Goal: Communication & Community: Ask a question

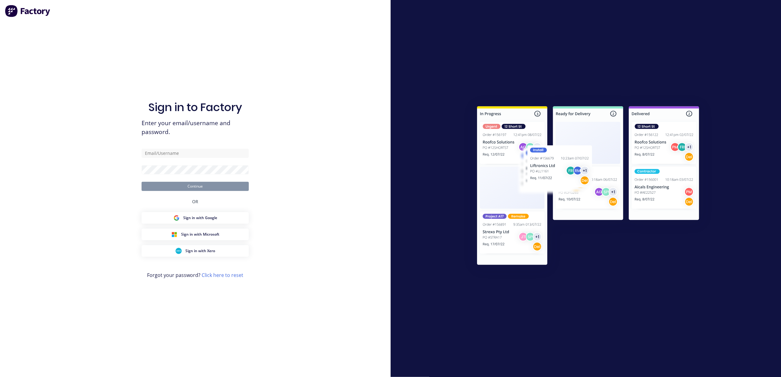
click at [191, 145] on div "Sign in to Factory Enter your email/username and password. Continue OR Sign in …" at bounding box center [195, 194] width 107 height 355
click at [187, 150] on input "text" at bounding box center [195, 153] width 107 height 9
type input "d.nguyen@blacklinesteel.com.au"
click at [179, 187] on button "Continue" at bounding box center [195, 186] width 107 height 9
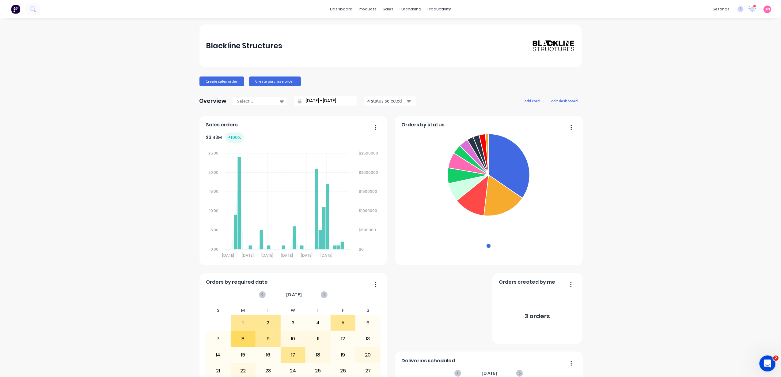
click at [764, 364] on icon "Open Intercom Messenger" at bounding box center [767, 363] width 10 height 10
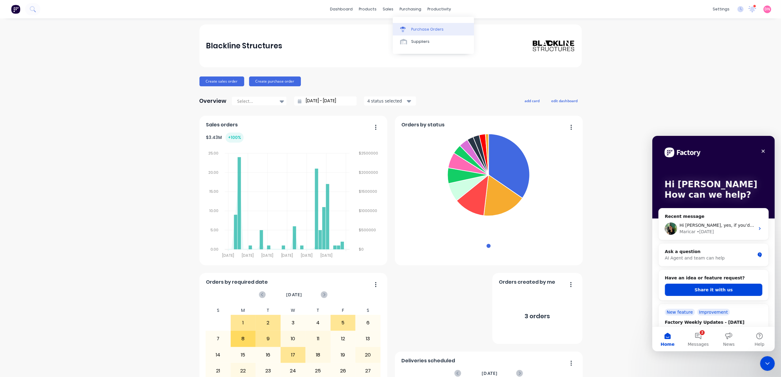
drag, startPoint x: 414, startPoint y: 30, endPoint x: 412, endPoint y: 25, distance: 5.4
click at [412, 25] on link "Purchase Orders" at bounding box center [433, 29] width 81 height 12
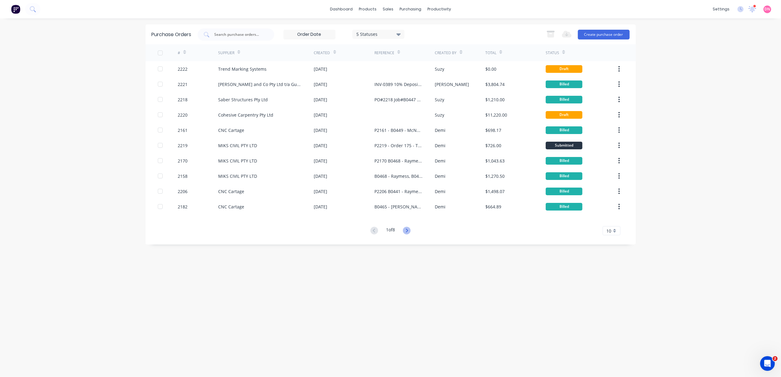
click at [411, 230] on icon at bounding box center [407, 231] width 8 height 8
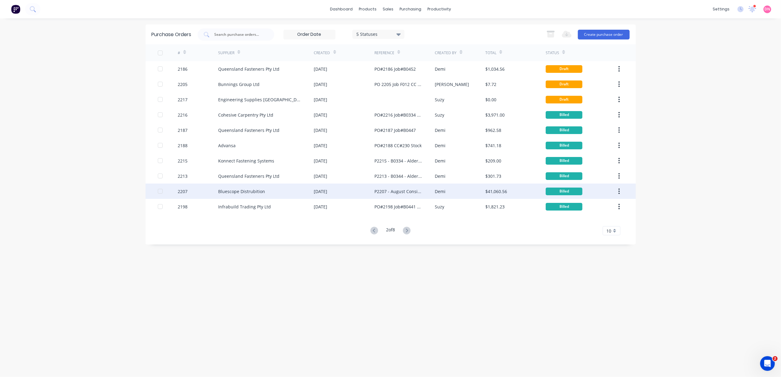
click at [417, 194] on div "P2207 - August Consignment" at bounding box center [398, 191] width 48 height 6
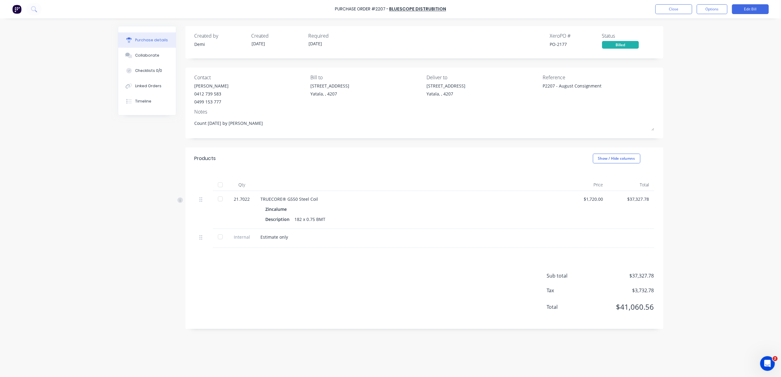
type textarea "x"
click at [670, 13] on button "Close" at bounding box center [673, 9] width 37 height 10
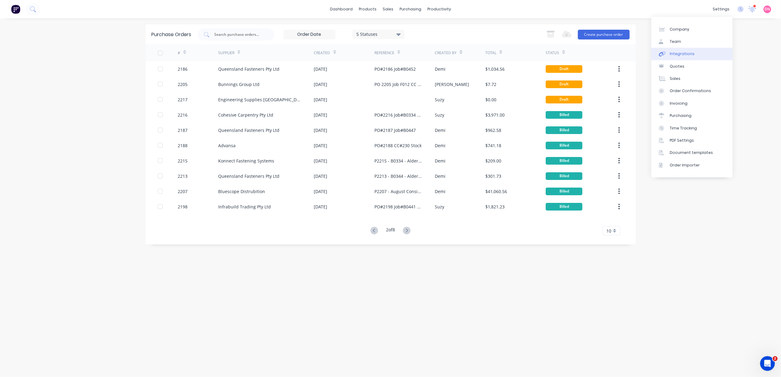
click at [702, 52] on link "Integrations" at bounding box center [691, 54] width 81 height 12
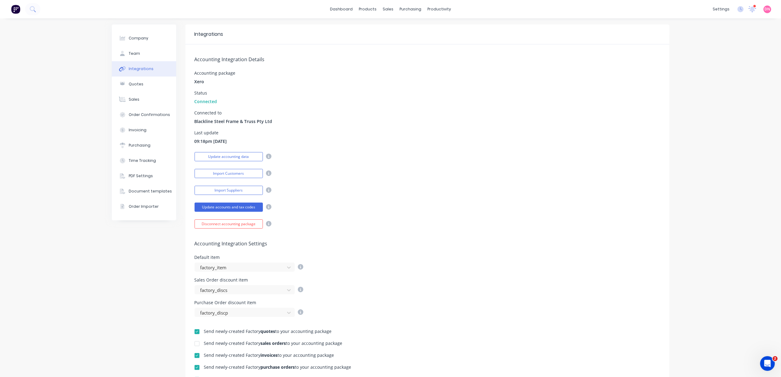
click at [266, 210] on icon at bounding box center [269, 207] width 6 height 6
click at [324, 173] on div "Import Customers" at bounding box center [428, 173] width 466 height 11
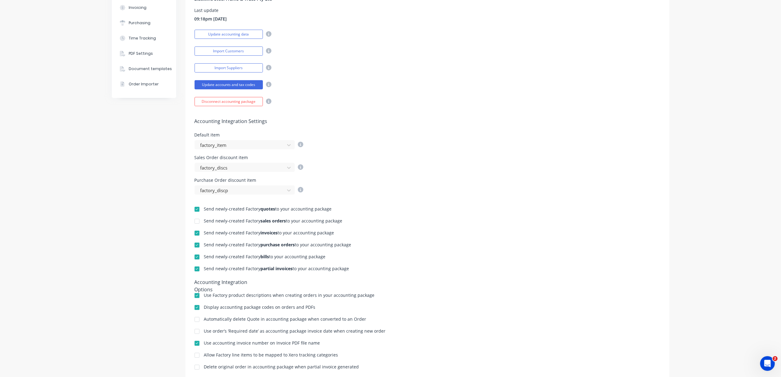
scroll to position [142, 0]
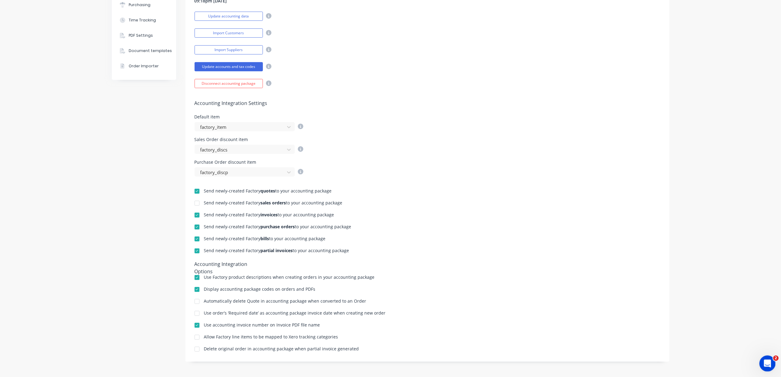
click at [767, 357] on div "Open Intercom Messenger" at bounding box center [766, 363] width 20 height 20
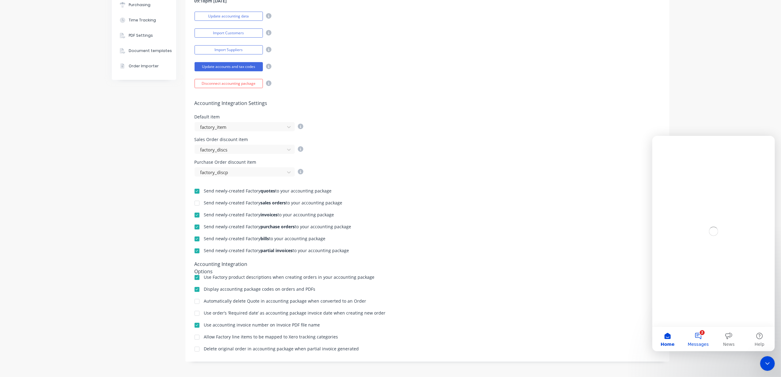
click at [699, 334] on button "2 Messages" at bounding box center [698, 339] width 31 height 25
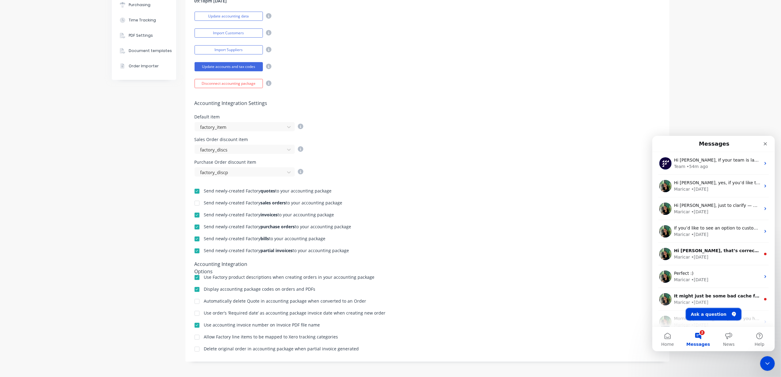
click at [715, 311] on button "Ask a question" at bounding box center [713, 314] width 55 height 12
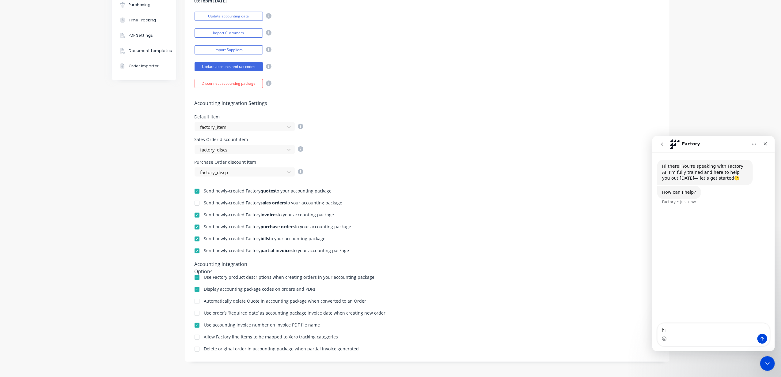
type textarea "h"
type textarea "H"
type textarea "Hi I need help with accounting."
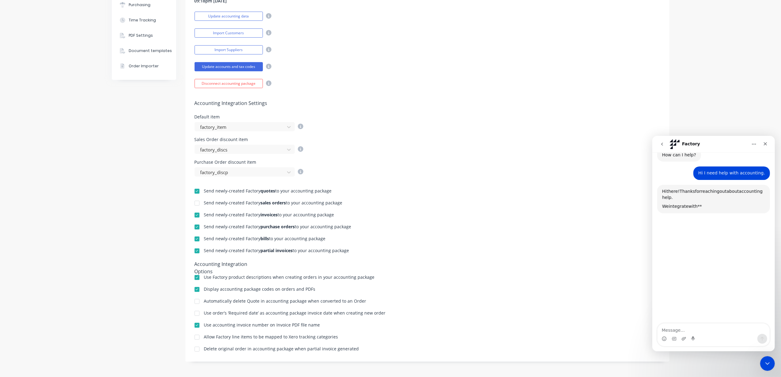
scroll to position [53, 0]
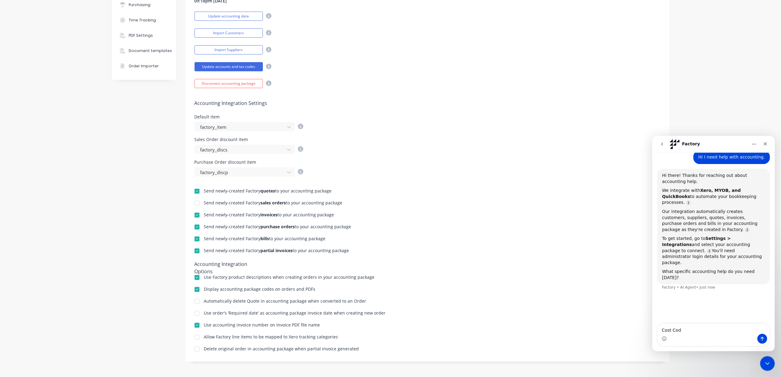
type textarea "Cost Code"
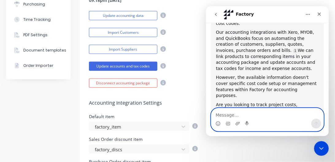
scroll to position [224, 0]
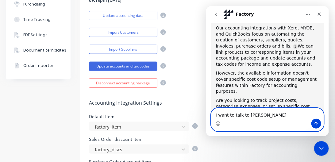
type textarea "I want to talk to Cathy"
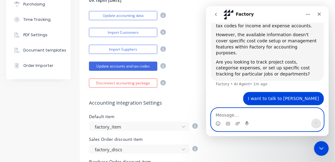
type textarea "O"
type textarea "P"
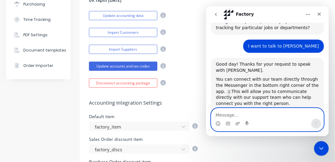
scroll to position [316, 0]
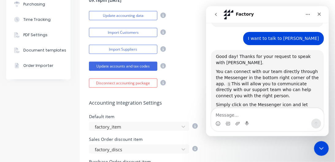
click at [212, 12] on button "go back" at bounding box center [216, 14] width 12 height 12
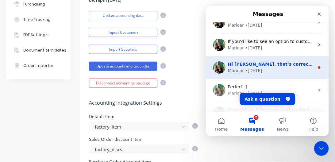
scroll to position [0, 0]
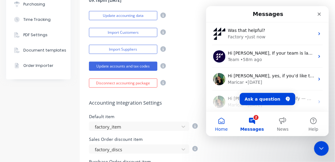
click at [219, 119] on button "Home" at bounding box center [221, 123] width 31 height 25
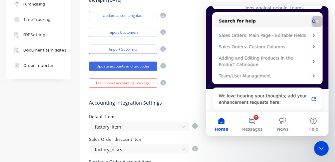
scroll to position [354, 0]
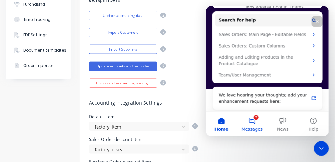
click at [250, 121] on button "2 Messages" at bounding box center [251, 123] width 31 height 25
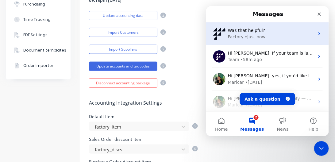
click at [251, 40] on div "Was that helpful? Factory • Just now" at bounding box center [267, 33] width 123 height 23
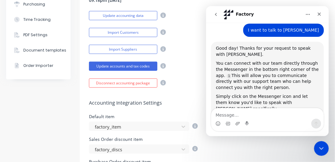
scroll to position [329, 0]
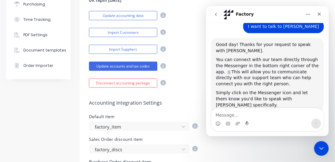
click at [260, 118] on textarea "Message…" at bounding box center [267, 113] width 112 height 10
type textarea "No I cant find her"
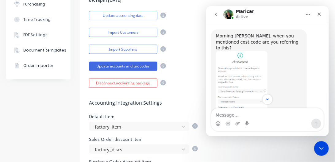
scroll to position [464, 0]
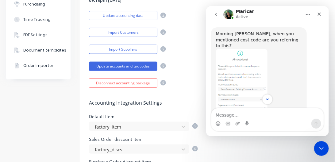
click at [247, 114] on textarea "Message…" at bounding box center [267, 113] width 112 height 10
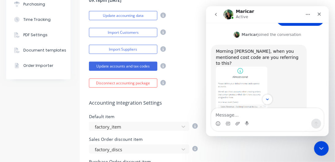
scroll to position [429, 0]
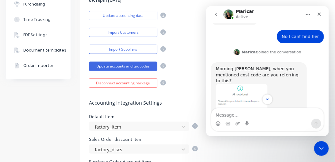
click at [307, 17] on button "Home" at bounding box center [307, 14] width 12 height 12
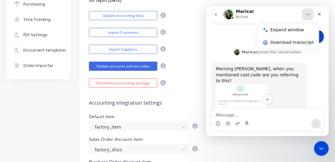
click at [302, 30] on div "Expand window" at bounding box center [292, 29] width 44 height 6
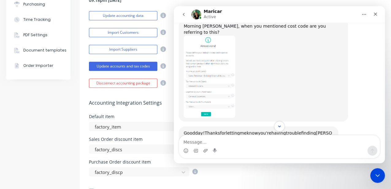
scroll to position [409, 0]
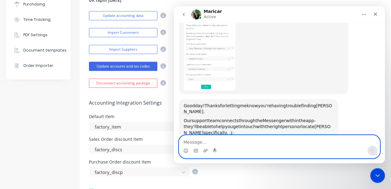
drag, startPoint x: 281, startPoint y: 140, endPoint x: 284, endPoint y: 135, distance: 5.5
click at [281, 140] on textarea "Message…" at bounding box center [279, 140] width 200 height 10
click at [224, 141] on textarea "Message…" at bounding box center [279, 140] width 200 height 10
click at [223, 137] on textarea "Message…" at bounding box center [279, 140] width 200 height 10
click at [223, 138] on textarea "Message…" at bounding box center [279, 140] width 200 height 10
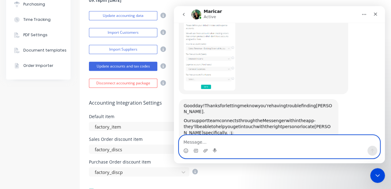
click at [253, 142] on textarea "Message…" at bounding box center [279, 140] width 200 height 10
type textarea "V"
type textarea "W"
click at [256, 136] on textarea "Message…" at bounding box center [279, 140] width 200 height 10
type textarea "T"
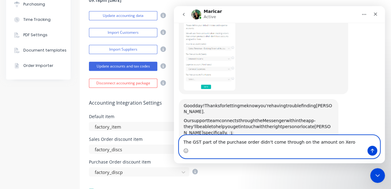
type textarea "The GST part of the purchase order didn't come through on the amount on Xero."
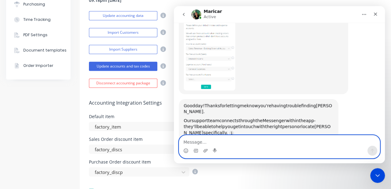
scroll to position [427, 0]
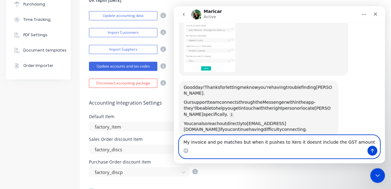
type textarea "My invoice and po matches but when it pushes to Xero it doesnt include the GST …"
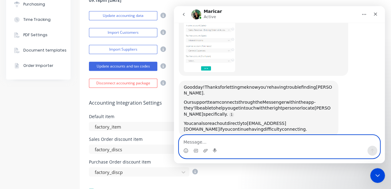
scroll to position [447, 0]
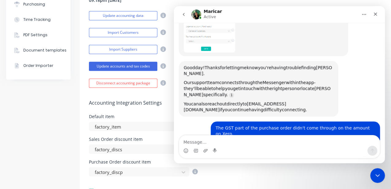
click at [153, 110] on div "Accounting Integration Settings Default item factory_item Sales Order discount …" at bounding box center [256, 132] width 353 height 89
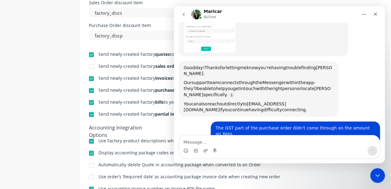
scroll to position [305, 0]
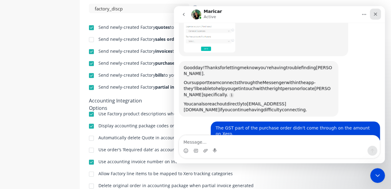
click at [376, 17] on div "Close" at bounding box center [374, 14] width 11 height 11
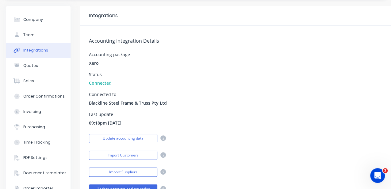
scroll to position [471, 0]
click at [56, 66] on button "Quotes" at bounding box center [38, 65] width 64 height 15
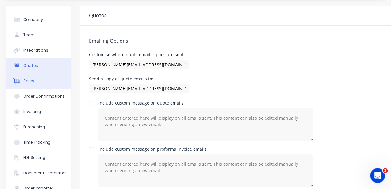
click at [55, 82] on button "Sales" at bounding box center [38, 80] width 64 height 15
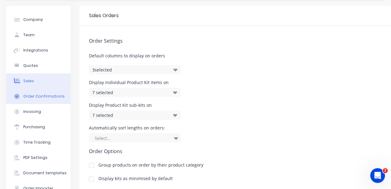
click at [56, 94] on div "Order Confirmations" at bounding box center [43, 96] width 41 height 6
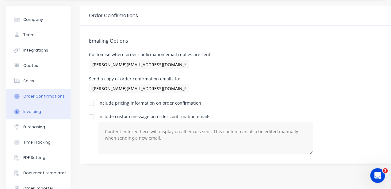
click at [56, 112] on button "Invoicing" at bounding box center [38, 111] width 64 height 15
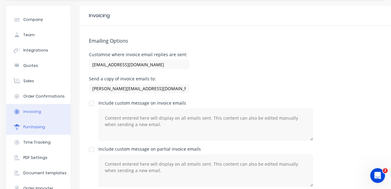
click at [53, 124] on button "Purchasing" at bounding box center [38, 126] width 64 height 15
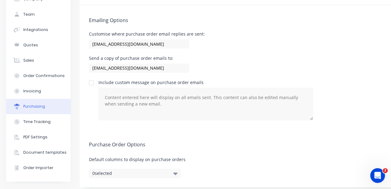
scroll to position [47, 0]
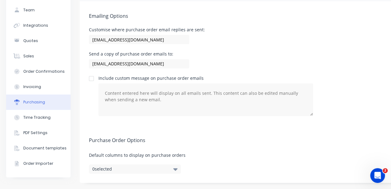
click at [130, 167] on button "0 selected" at bounding box center [135, 168] width 92 height 9
click at [205, 152] on span "Default columns to display on purchase orders" at bounding box center [256, 155] width 334 height 6
click at [57, 115] on button "Time Tracking" at bounding box center [38, 117] width 64 height 15
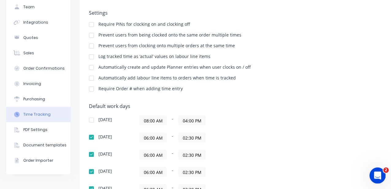
click at [380, 173] on icon "Open Intercom Messenger" at bounding box center [376, 174] width 10 height 10
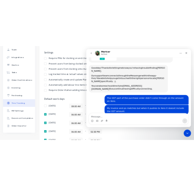
scroll to position [471, 0]
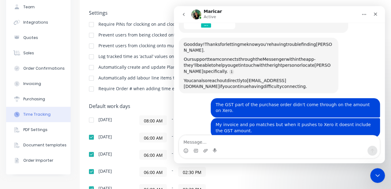
click at [362, 15] on button "Home" at bounding box center [364, 15] width 12 height 12
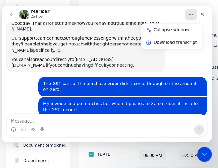
scroll to position [498, 0]
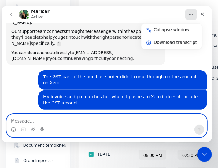
click at [42, 120] on textarea "Message…" at bounding box center [107, 119] width 200 height 10
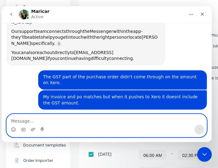
type textarea "C"
type textarea "How come"
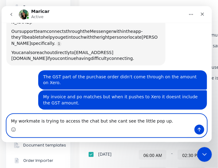
type textarea "My workmate is trying to access the chat but she cant see the little pop up."
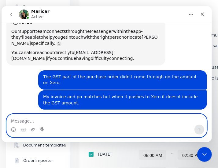
scroll to position [517, 0]
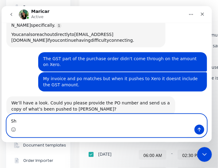
type textarea "S"
type textarea "C"
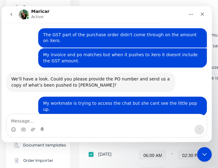
scroll to position [541, 0]
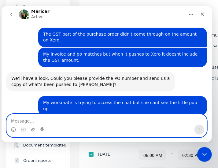
click at [87, 120] on textarea "Message…" at bounding box center [107, 119] width 200 height 10
type textarea "Thank you."
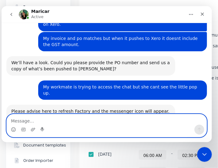
scroll to position [559, 0]
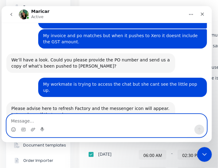
click at [53, 119] on textarea "Message…" at bounding box center [107, 119] width 200 height 10
click at [36, 122] on textarea "Message…" at bounding box center [107, 119] width 200 height 10
click at [21, 117] on textarea "Message…" at bounding box center [107, 119] width 200 height 10
type textarea "2188 and 2207"
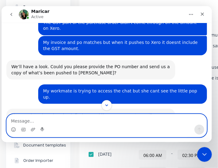
scroll to position [573, 0]
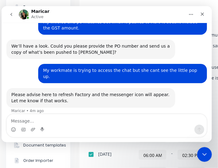
click at [38, 125] on div "Intercom messenger" at bounding box center [107, 129] width 200 height 10
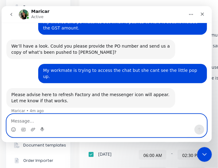
click at [36, 121] on textarea "Message…" at bounding box center [107, 119] width 200 height 10
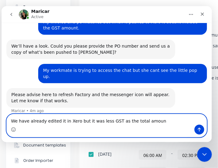
type textarea "We have already edited it in Xero but it was less GST as the total amount"
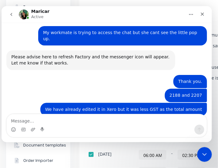
scroll to position [605, 0]
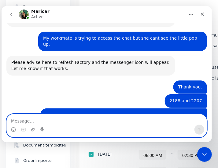
click at [48, 116] on textarea "Message…" at bounding box center [107, 119] width 200 height 10
type textarea "Thank you."
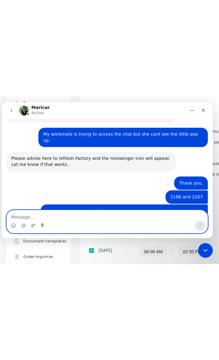
scroll to position [624, 0]
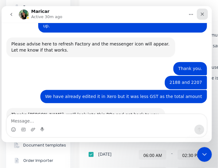
click at [203, 11] on icon "Close" at bounding box center [202, 13] width 5 height 5
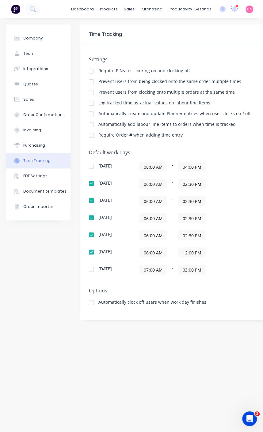
scroll to position [359, 0]
click at [230, 8] on icon at bounding box center [234, 9] width 8 height 7
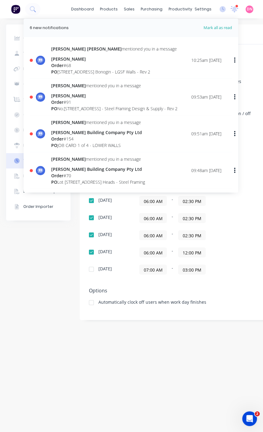
click at [116, 142] on div "Order # 154" at bounding box center [96, 139] width 91 height 6
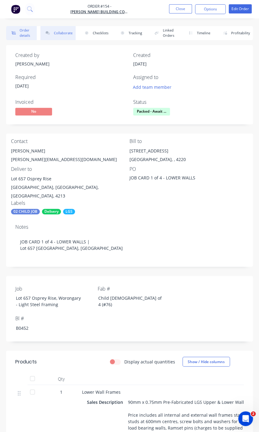
click at [68, 34] on button "Collaborate" at bounding box center [57, 33] width 35 height 14
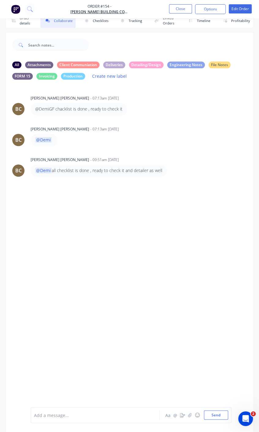
scroll to position [19, 0]
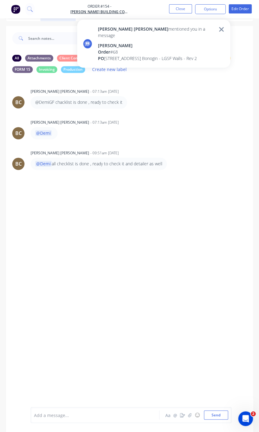
click at [87, 412] on div at bounding box center [96, 415] width 125 height 6
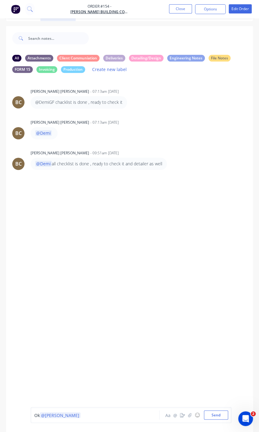
click at [228, 419] on div "Ok @Bastian Aa @ ☺ Send" at bounding box center [131, 415] width 201 height 16
click at [220, 417] on button "Send" at bounding box center [216, 415] width 24 height 9
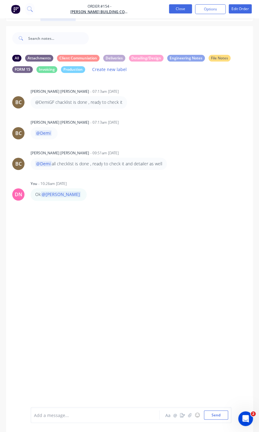
click at [187, 6] on button "Close" at bounding box center [180, 8] width 23 height 9
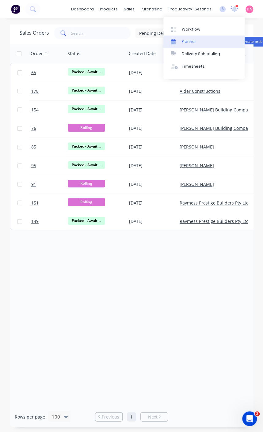
click at [183, 42] on div "Planner" at bounding box center [189, 42] width 14 height 6
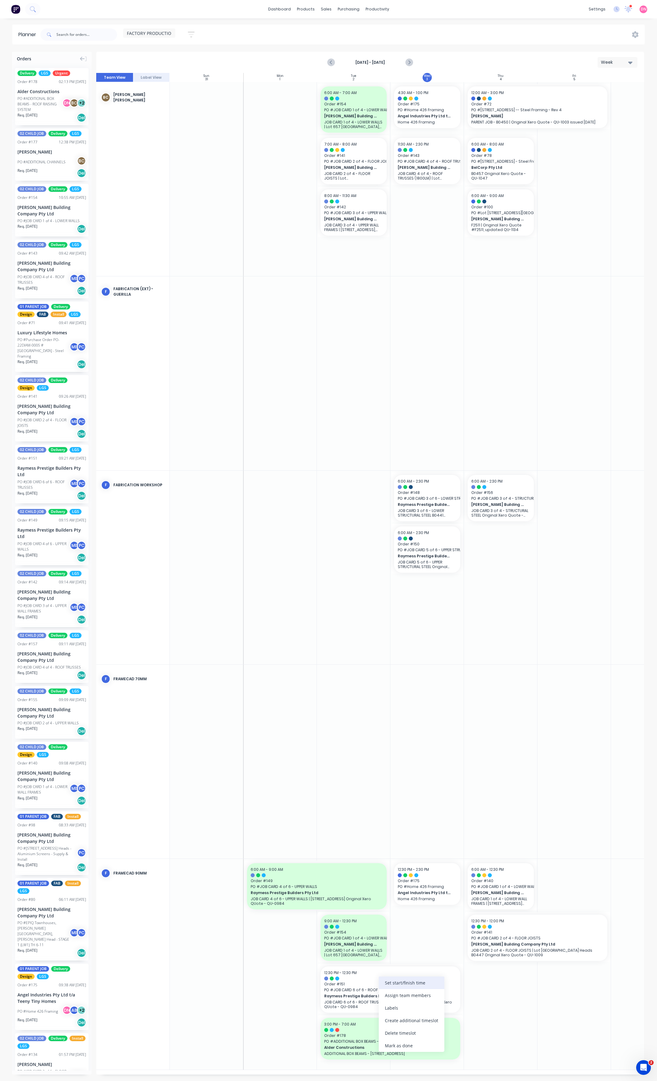
click at [263, 432] on div "Set start/finish time" at bounding box center [412, 982] width 66 height 13
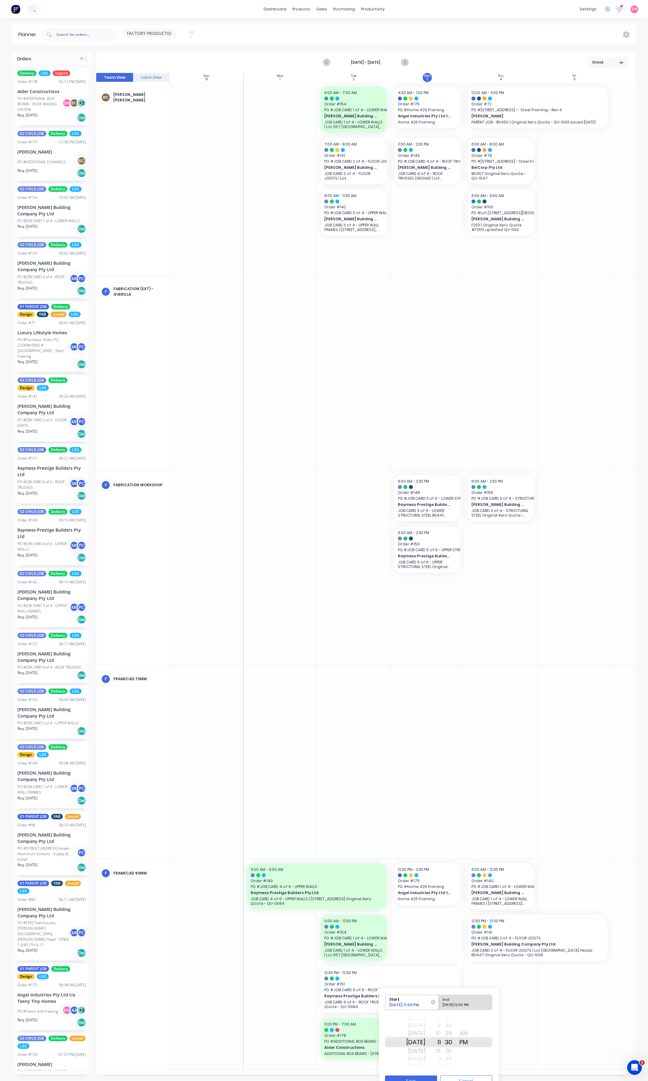
click at [263, 432] on div "AM" at bounding box center [463, 1033] width 15 height 10
click at [263, 432] on div "Start [DATE] 10:30 AM End [DATE] 12:30 PM [DATE] [DATE] [DATE] [DATE] [DATE] [D…" at bounding box center [438, 1040] width 119 height 104
click at [263, 432] on button "Save" at bounding box center [411, 1080] width 52 height 11
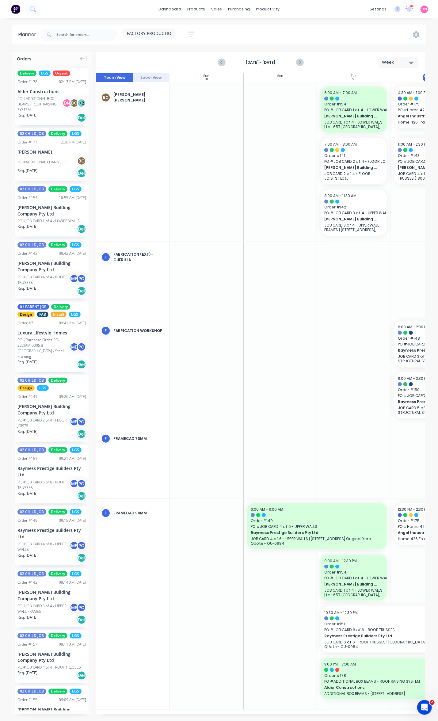
drag, startPoint x: 265, startPoint y: 715, endPoint x: 309, endPoint y: 716, distance: 44.4
click at [263, 432] on div "Orders Delivery LGS Urgent Order # 178 02:13 PM [DATE] Alder Constructions PO #…" at bounding box center [219, 386] width 438 height 669
drag, startPoint x: 276, startPoint y: 716, endPoint x: 314, endPoint y: 714, distance: 37.7
click at [263, 432] on div "Orders Delivery LGS Urgent Order # 178 02:13 PM [DATE] Alder Constructions PO #…" at bounding box center [219, 386] width 438 height 669
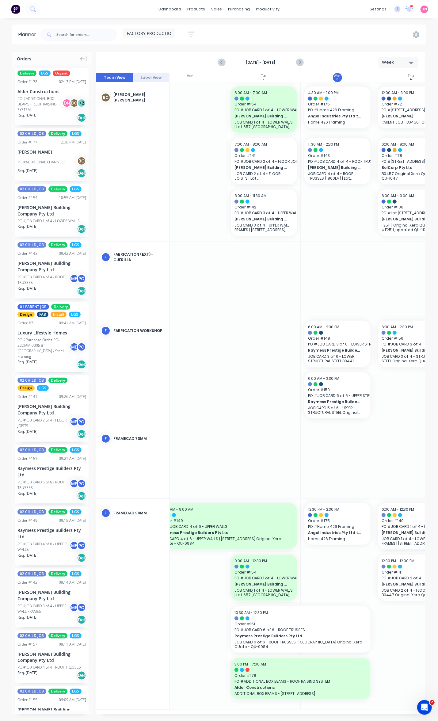
scroll to position [0, 91]
click at [263, 432] on div "Set start/finish time" at bounding box center [353, 614] width 66 height 13
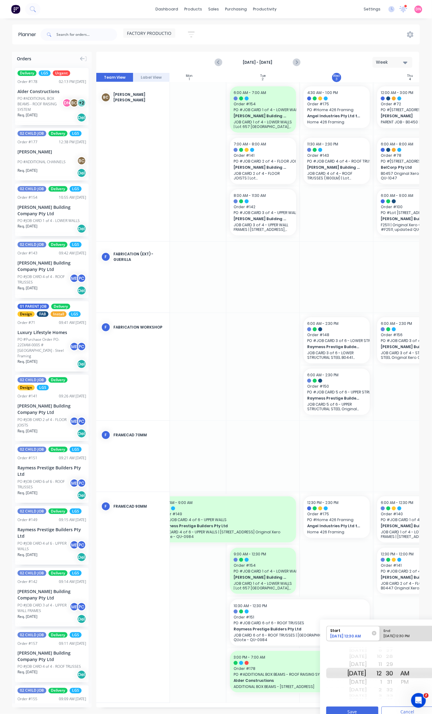
click at [263, 432] on div "PM" at bounding box center [404, 683] width 15 height 10
click at [263, 432] on div "[DATE] 12:30 PM" at bounding box center [403, 638] width 44 height 8
click at [263, 432] on input "End [DATE] 12:30 PM" at bounding box center [380, 634] width 0 height 15
radio input "true"
click at [263, 432] on div "[DATE]" at bounding box center [356, 665] width 19 height 10
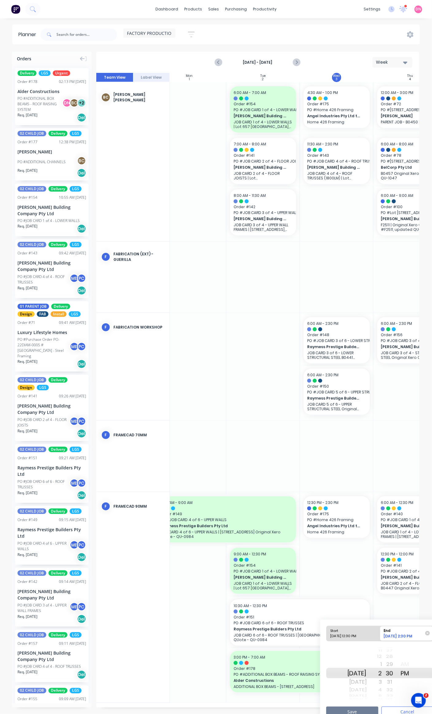
click at [263, 432] on button "Save" at bounding box center [352, 712] width 52 height 11
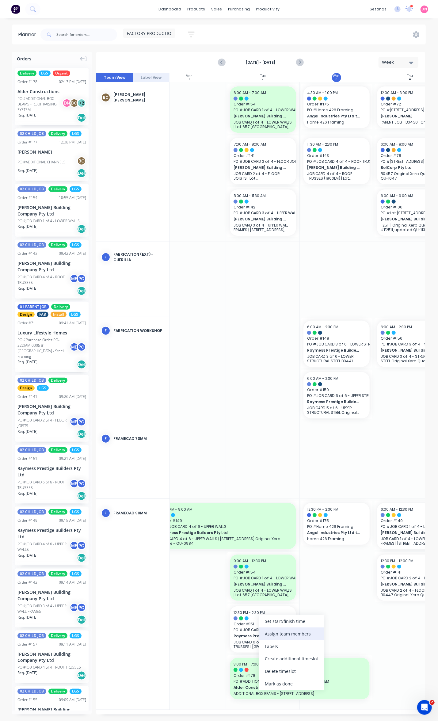
click at [263, 432] on div "Assign team members" at bounding box center [292, 633] width 66 height 13
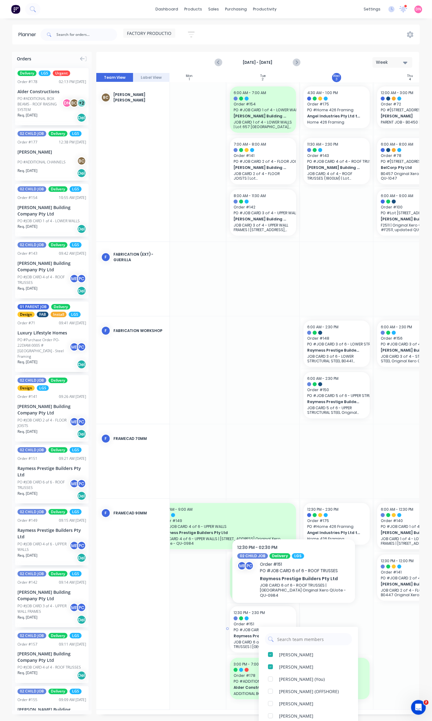
click at [263, 432] on div at bounding box center [337, 603] width 74 height 211
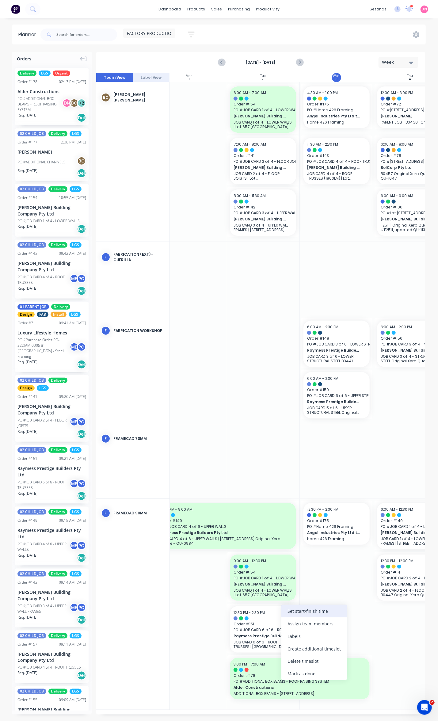
click at [263, 432] on div "Set start/finish time" at bounding box center [314, 610] width 66 height 13
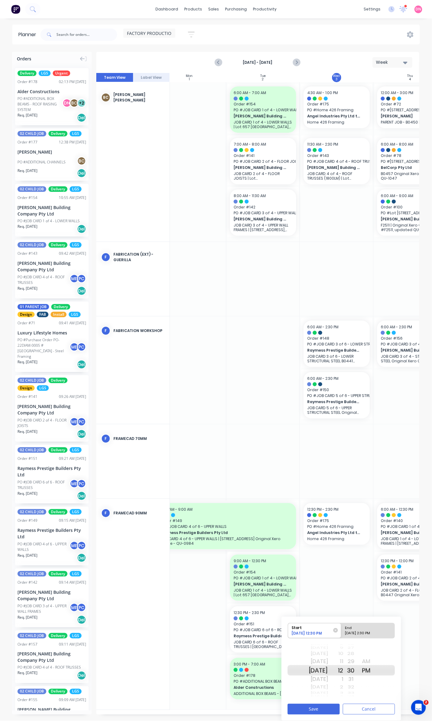
click at [263, 432] on div "[DATE] 2:30 PM" at bounding box center [365, 634] width 44 height 8
click at [263, 432] on input "End [DATE] 2:30 PM" at bounding box center [341, 630] width 0 height 15
radio input "true"
click at [263, 432] on div "[DATE]" at bounding box center [318, 679] width 19 height 10
click at [263, 432] on div "AM" at bounding box center [365, 661] width 15 height 10
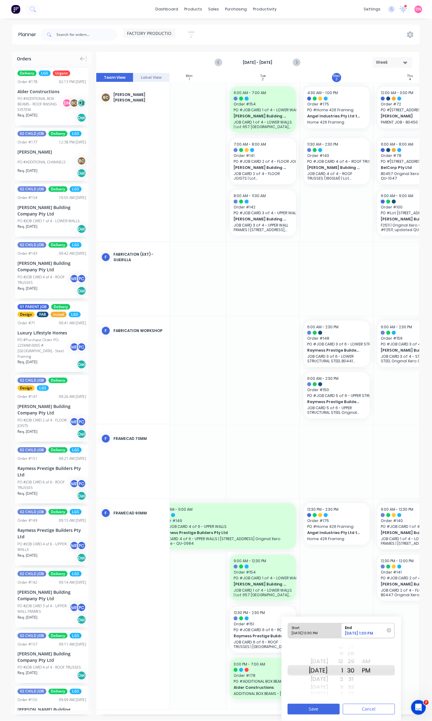
click at [263, 432] on div "AM" at bounding box center [365, 661] width 15 height 10
click at [263, 432] on div "1" at bounding box center [335, 670] width 15 height 10
click at [263, 432] on button "Save" at bounding box center [313, 708] width 52 height 11
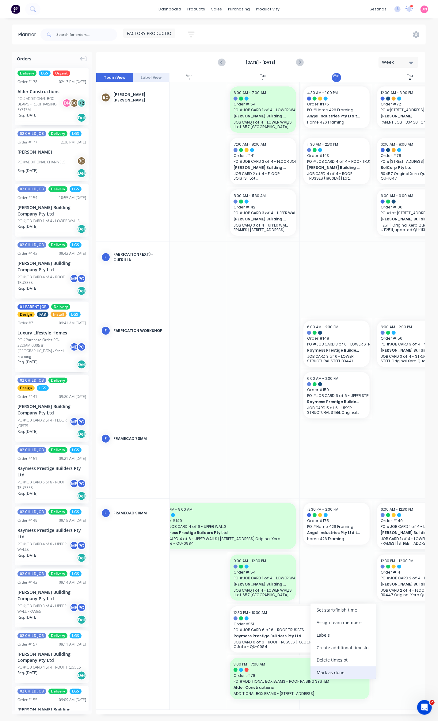
click at [263, 432] on div "Mark as done" at bounding box center [343, 672] width 66 height 13
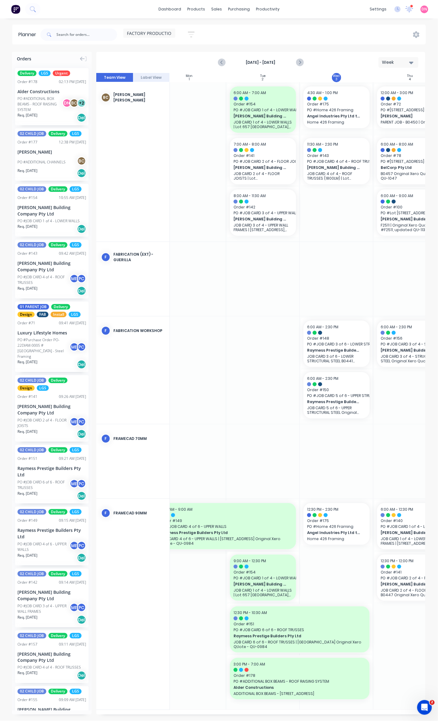
drag, startPoint x: 267, startPoint y: 714, endPoint x: 301, endPoint y: 714, distance: 33.4
click at [263, 432] on div "Sun 31 [DATE] Mon 1 [DATE] Tue 2 [DATE] Wed 3 [DATE] Thu 4 [DATE] Fri 5 [DATE] …" at bounding box center [260, 393] width 329 height 641
drag, startPoint x: 302, startPoint y: 711, endPoint x: 343, endPoint y: 713, distance: 41.1
click at [263, 432] on div "Sun 31 [DATE] Mon 1 [DATE] Tue 2 [DATE] Wed 3 [DATE] Thu 4 [DATE] Fri 5 [DATE] …" at bounding box center [260, 393] width 329 height 641
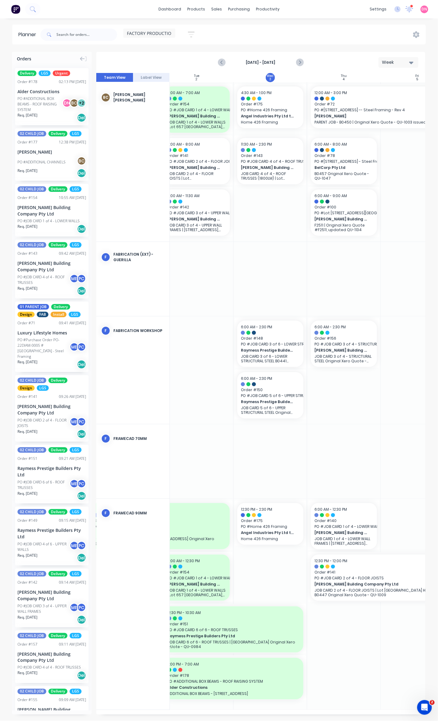
scroll to position [0, 158]
drag, startPoint x: 334, startPoint y: 522, endPoint x: 279, endPoint y: 562, distance: 67.7
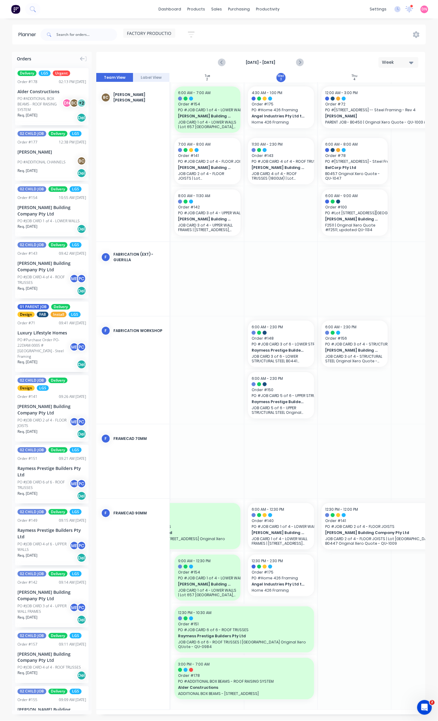
scroll to position [0, 134]
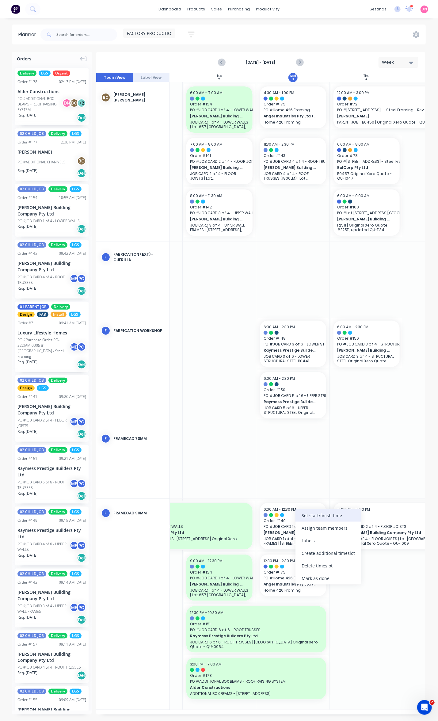
click at [263, 432] on div "Set start/finish time" at bounding box center [328, 515] width 66 height 13
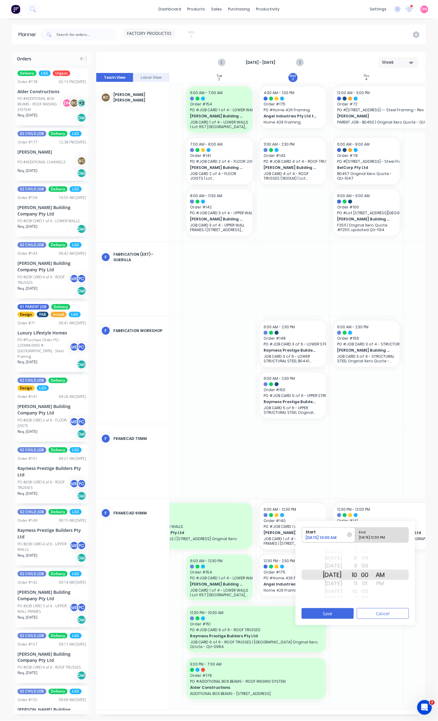
click at [263, 432] on div "00" at bounding box center [364, 574] width 15 height 10
click at [263, 432] on button "Save" at bounding box center [327, 613] width 52 height 11
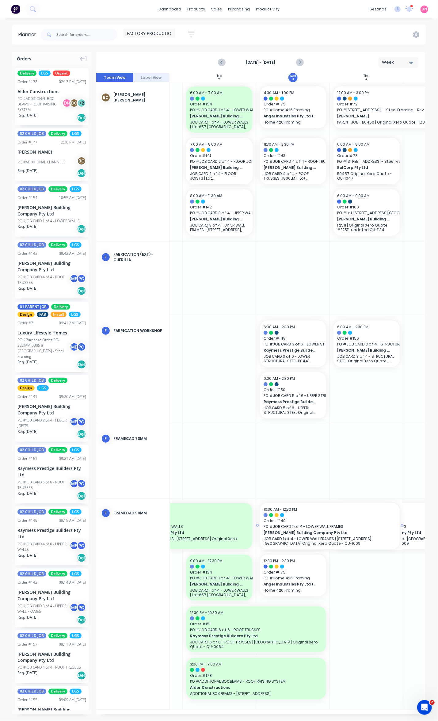
drag, startPoint x: 328, startPoint y: 523, endPoint x: 353, endPoint y: 522, distance: 24.5
click at [263, 432] on div at bounding box center [367, 603] width 74 height 211
drag, startPoint x: 280, startPoint y: 573, endPoint x: 361, endPoint y: 574, distance: 80.9
